Goal: Transaction & Acquisition: Purchase product/service

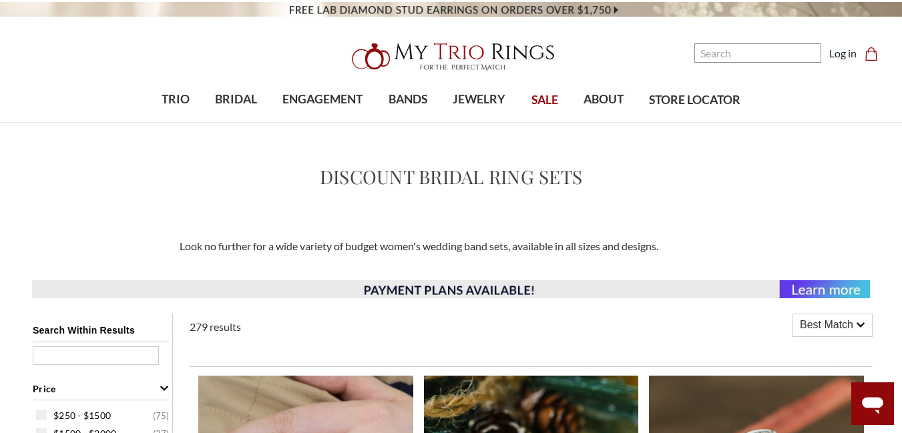
scroll to position [372, 0]
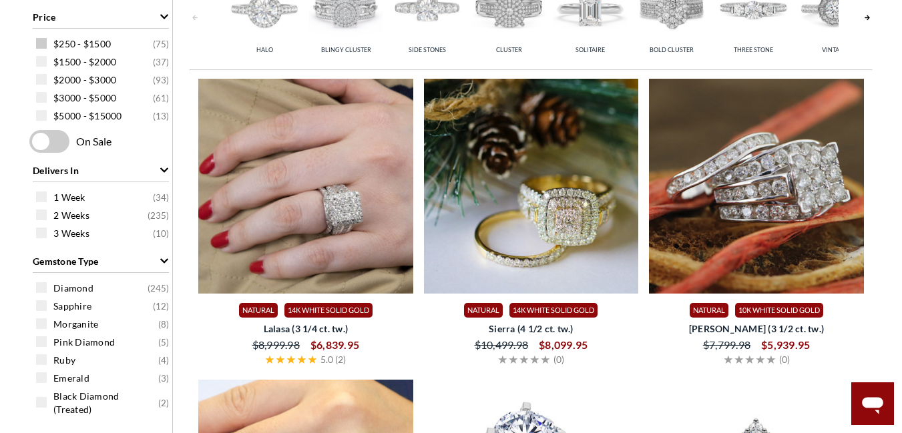
click at [46, 42] on span at bounding box center [41, 43] width 11 height 11
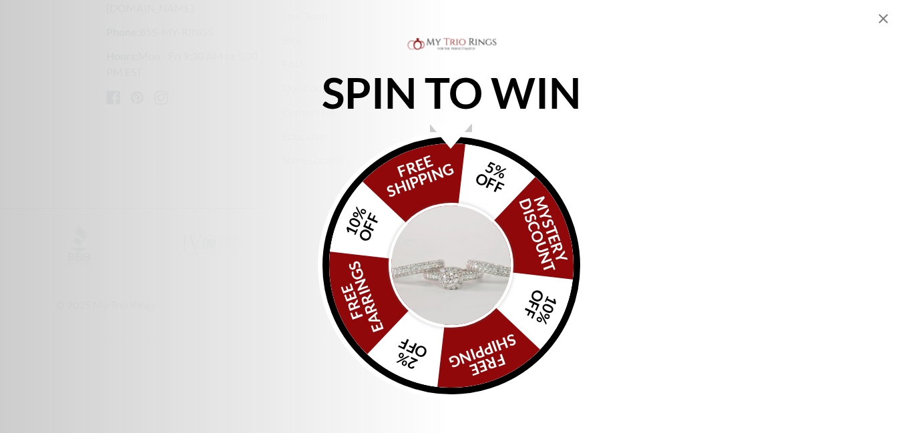
click at [441, 260] on img "Alia popup" at bounding box center [450, 265] width 125 height 125
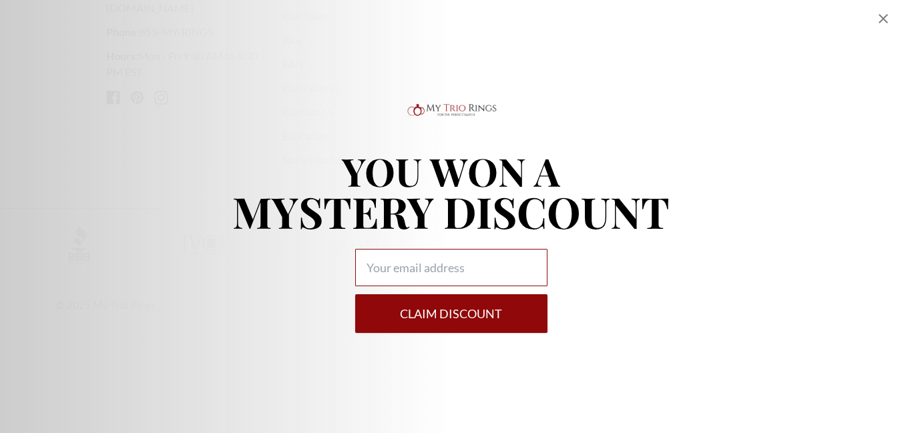
click at [432, 274] on input "Alia popup" at bounding box center [451, 267] width 192 height 37
drag, startPoint x: 907, startPoint y: 36, endPoint x: 873, endPoint y: 23, distance: 36.6
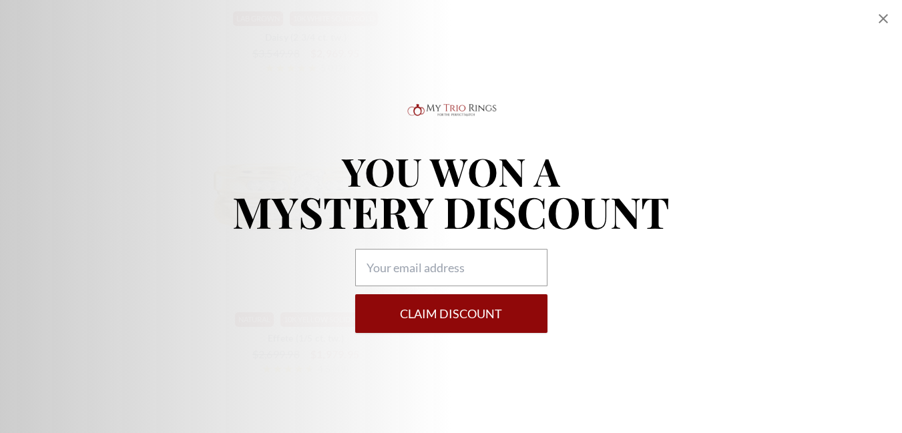
scroll to position [687, 0]
click at [881, 16] on icon "Close popup" at bounding box center [882, 18] width 9 height 9
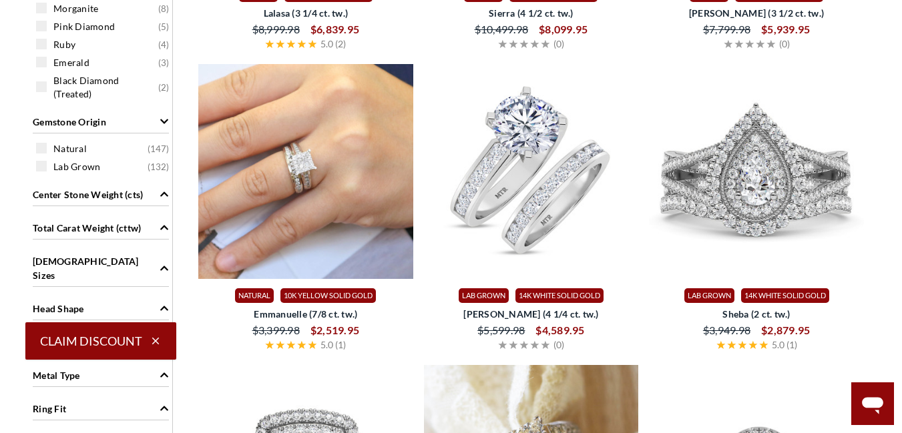
click at [533, 171] on img at bounding box center [531, 171] width 215 height 215
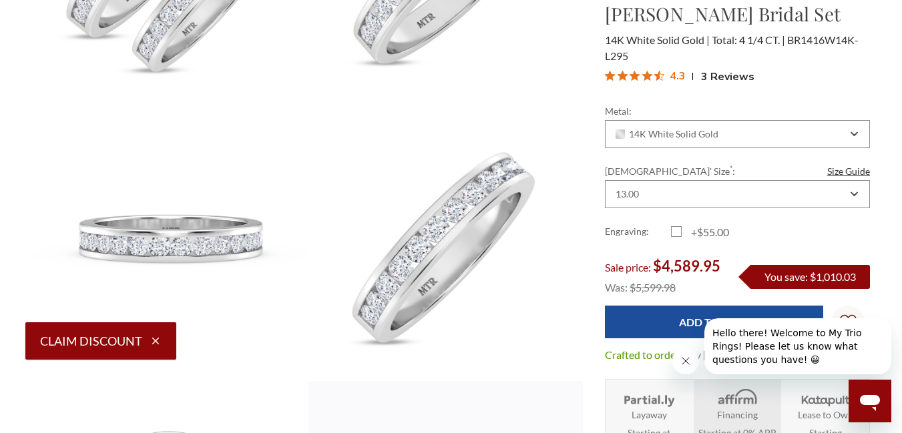
drag, startPoint x: 906, startPoint y: 47, endPoint x: 911, endPoint y: 65, distance: 19.3
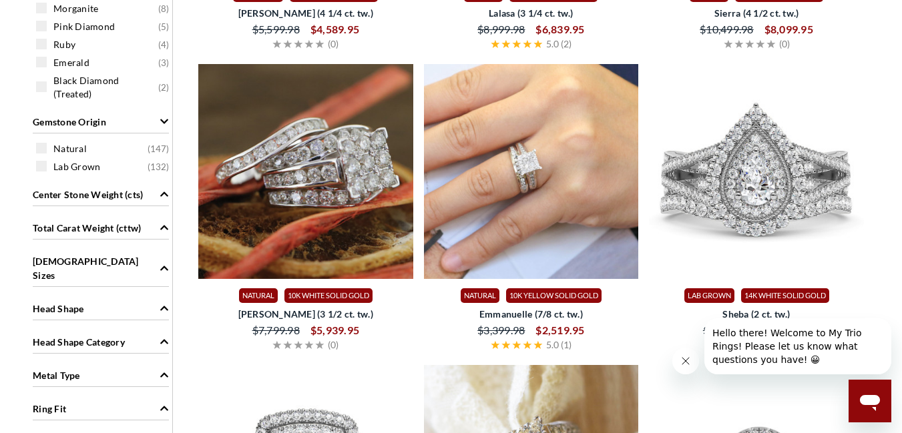
scroll to position [181, 0]
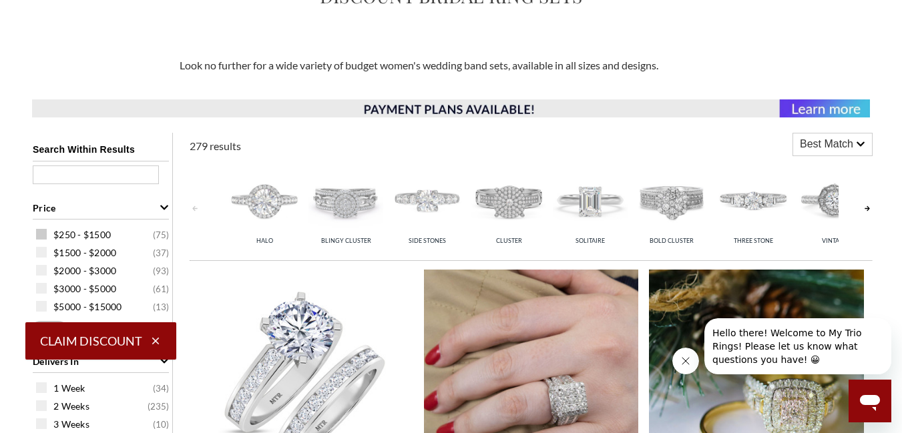
click at [41, 236] on span at bounding box center [41, 234] width 11 height 11
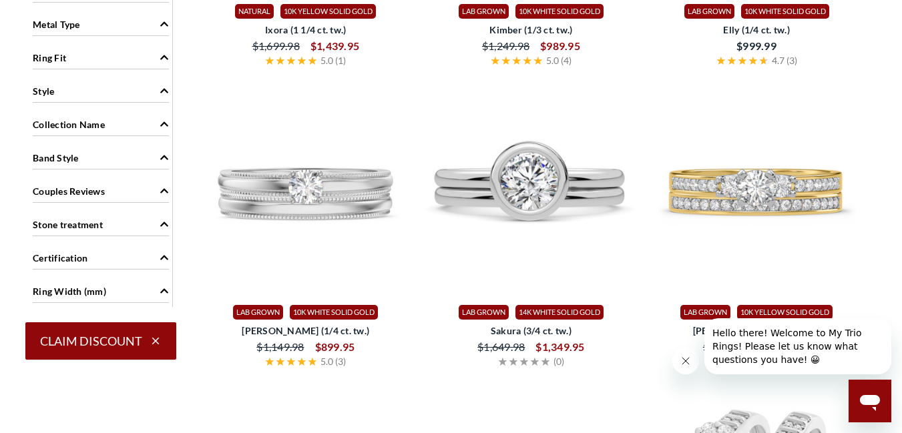
scroll to position [1007, 0]
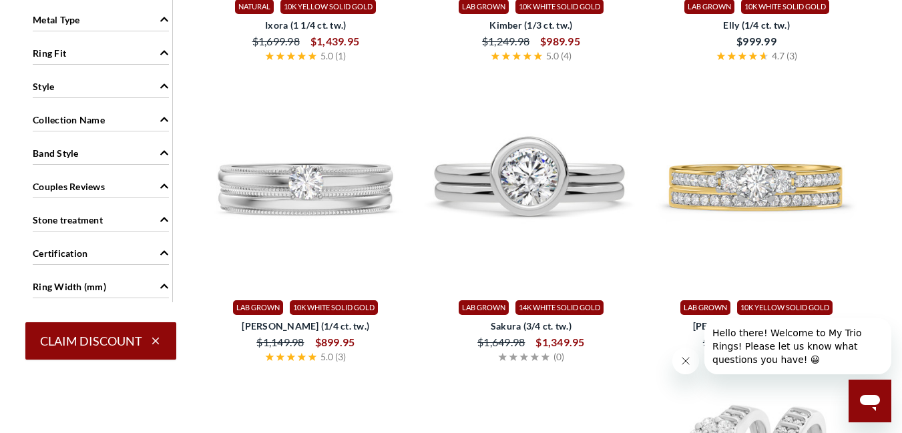
click at [164, 48] on icon "Ring Fit" at bounding box center [163, 52] width 9 height 9
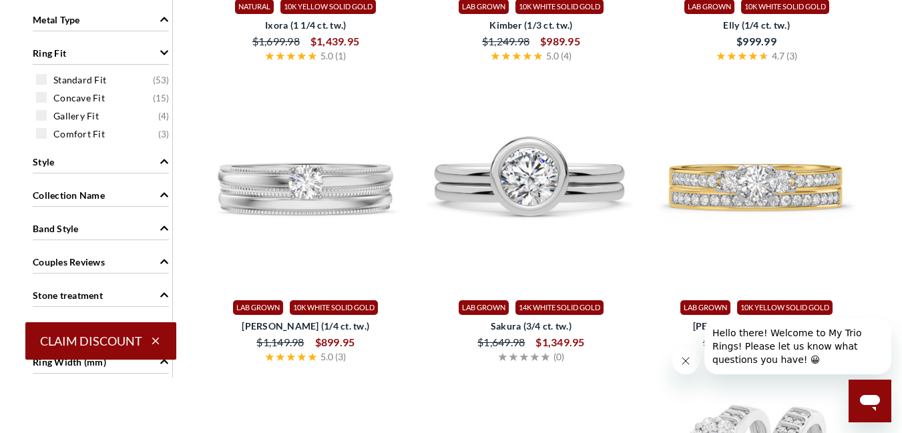
click at [163, 157] on icon "Style" at bounding box center [163, 161] width 9 height 9
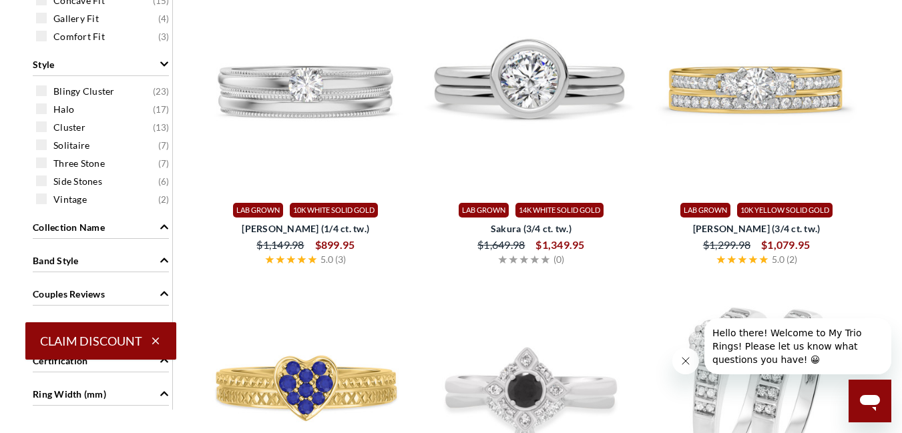
scroll to position [910, 0]
